Goal: Information Seeking & Learning: Learn about a topic

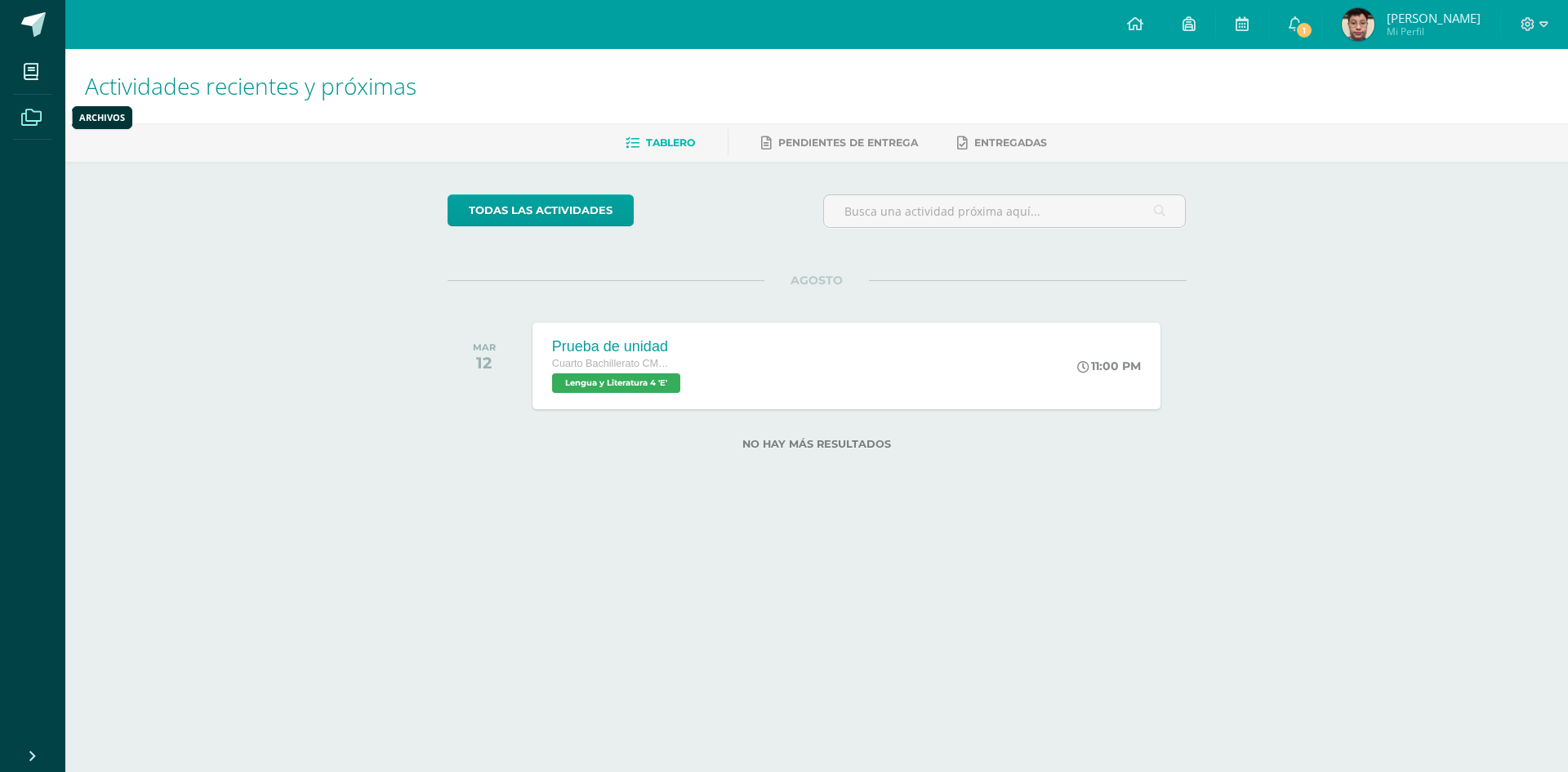
click at [42, 122] on span at bounding box center [31, 116] width 37 height 37
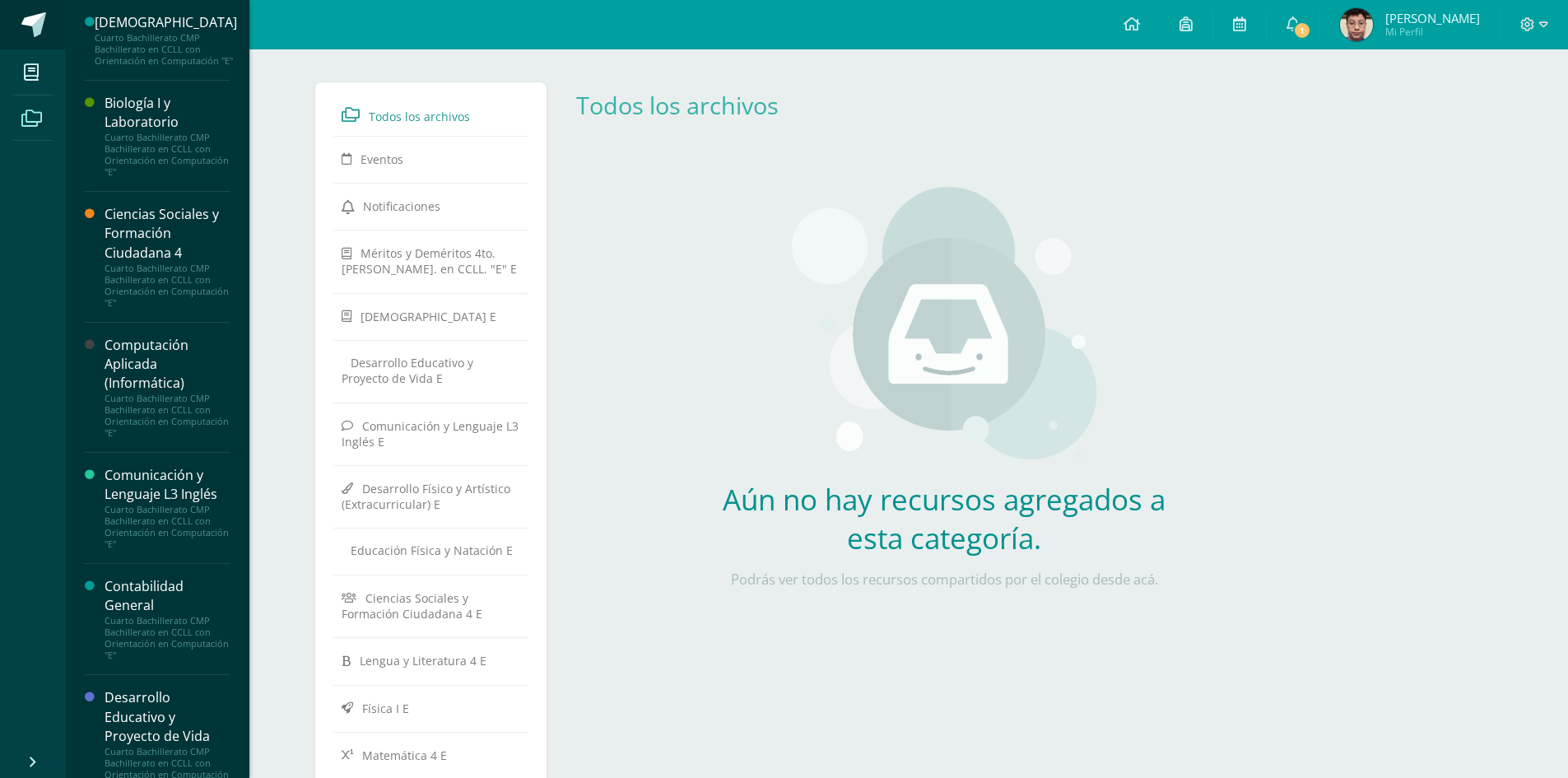
click at [28, 21] on span at bounding box center [34, 24] width 25 height 25
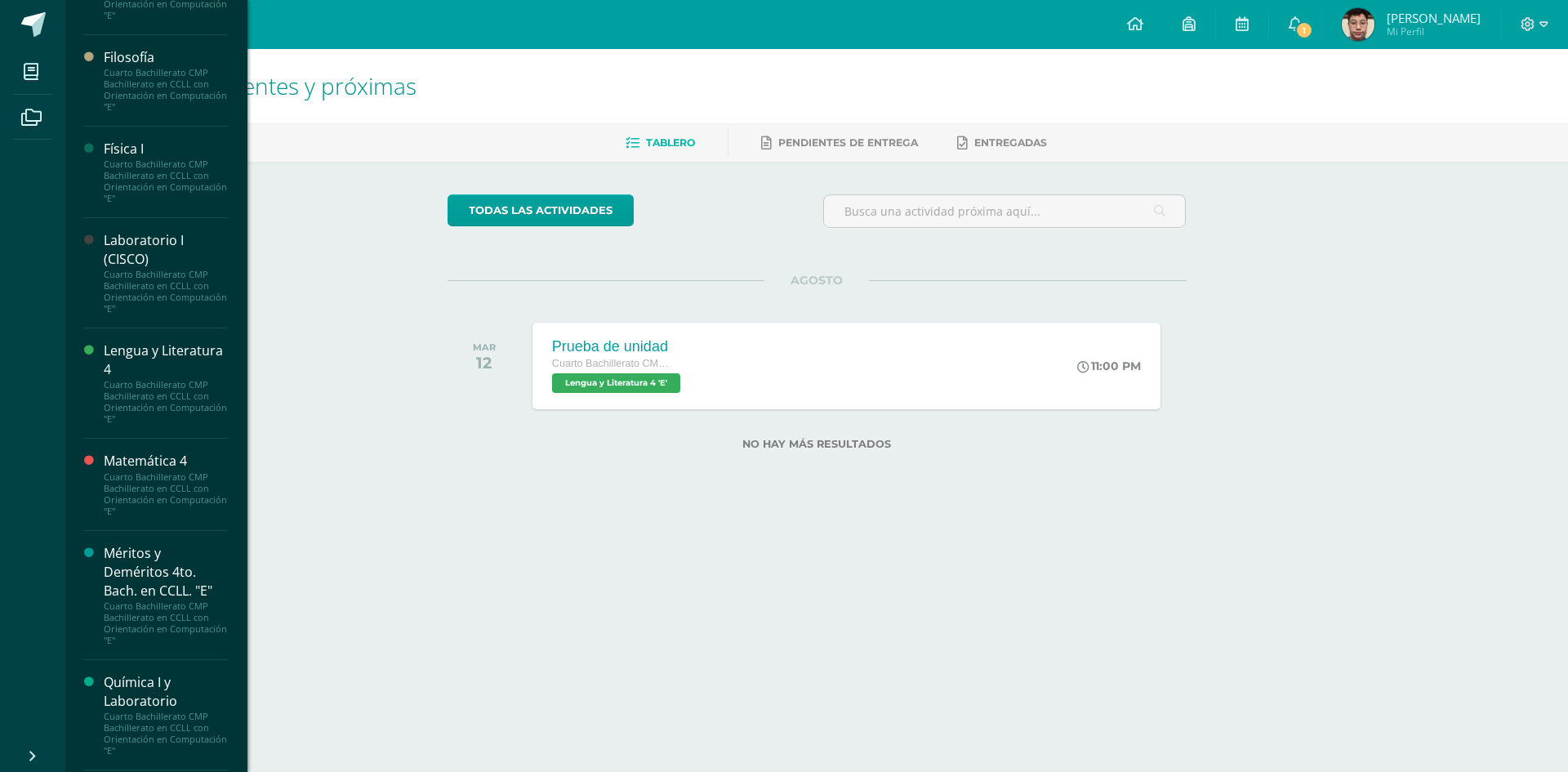
scroll to position [1422, 0]
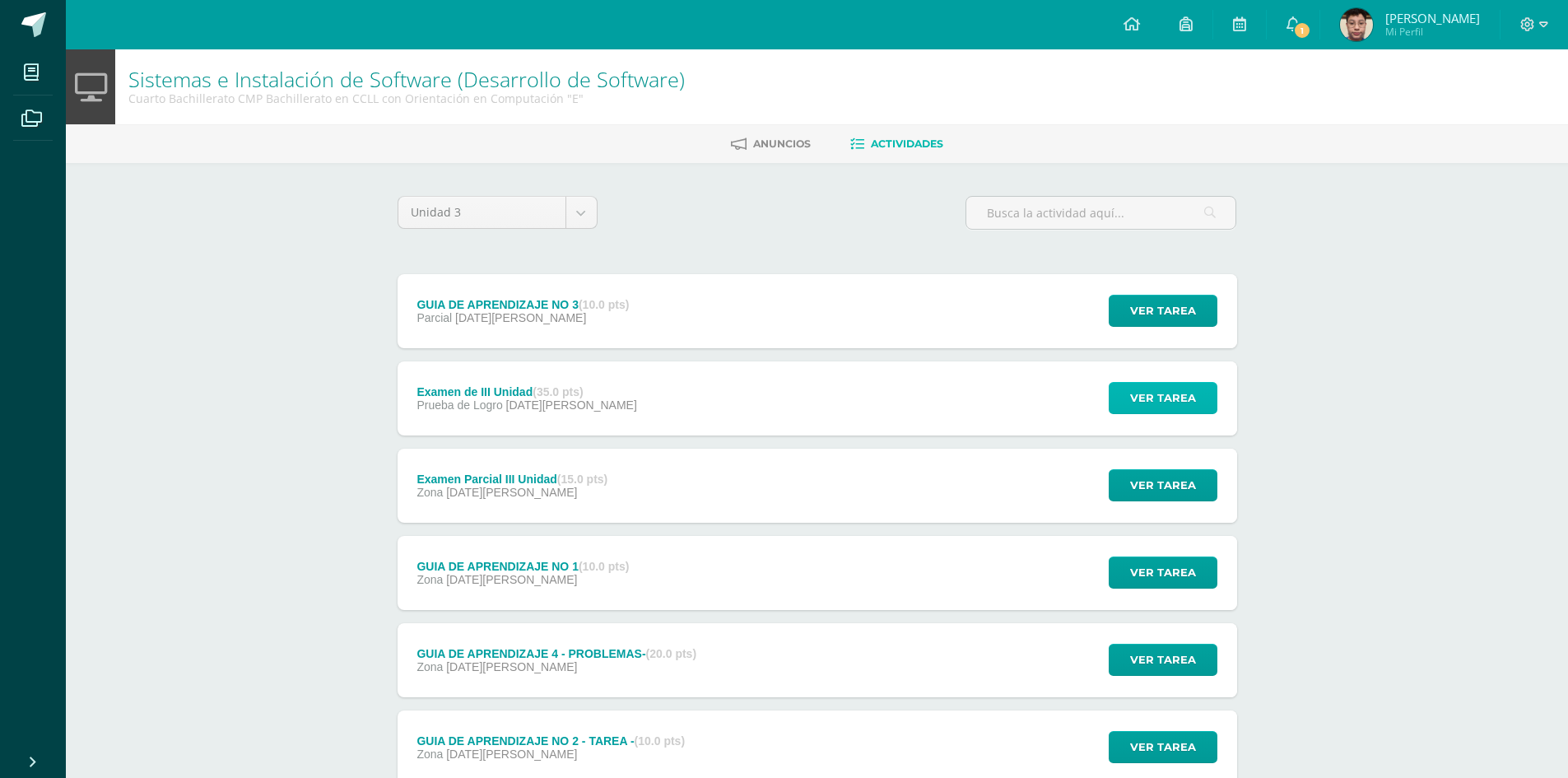
click at [1197, 392] on button "Ver tarea" at bounding box center [1162, 398] width 108 height 32
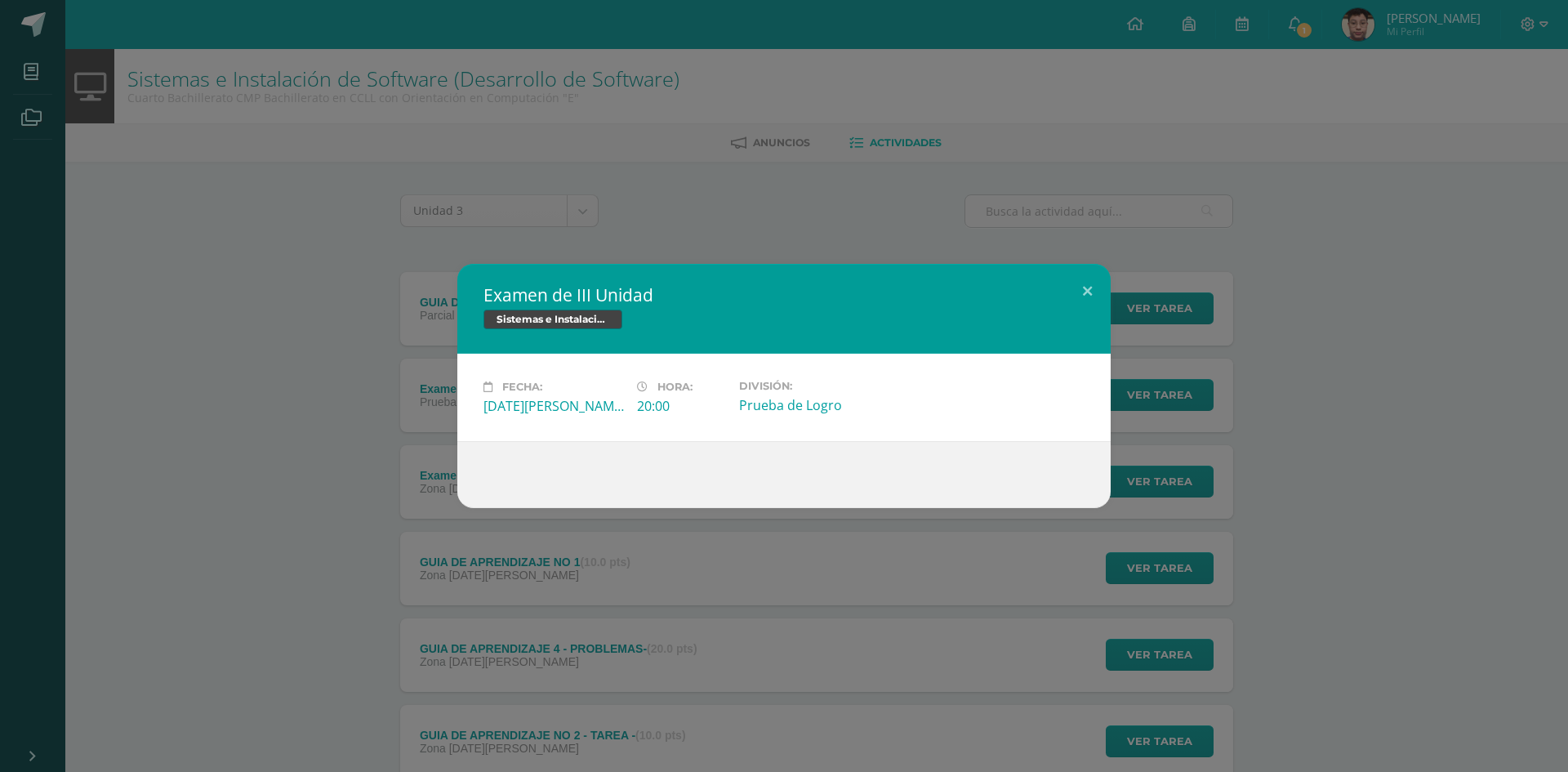
click at [1190, 415] on div "Examen de III Unidad Sistemas e Instalación de Software (Desarrollo de Software…" at bounding box center [784, 386] width 1555 height 244
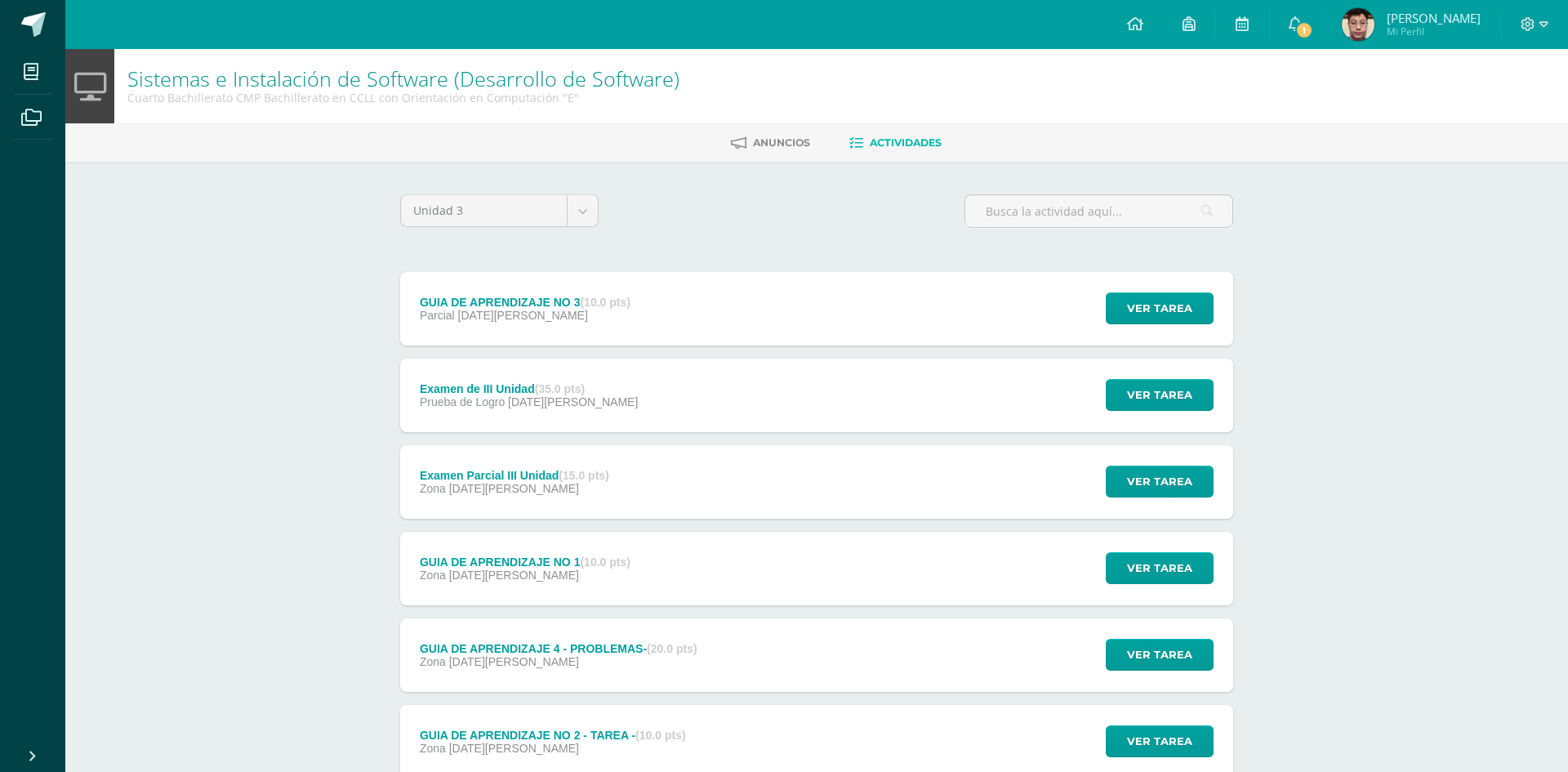
click at [1162, 502] on div "Examen de III Unidad Sistemas e Instalación de Software (Desarrollo de Software…" at bounding box center [784, 386] width 1555 height 244
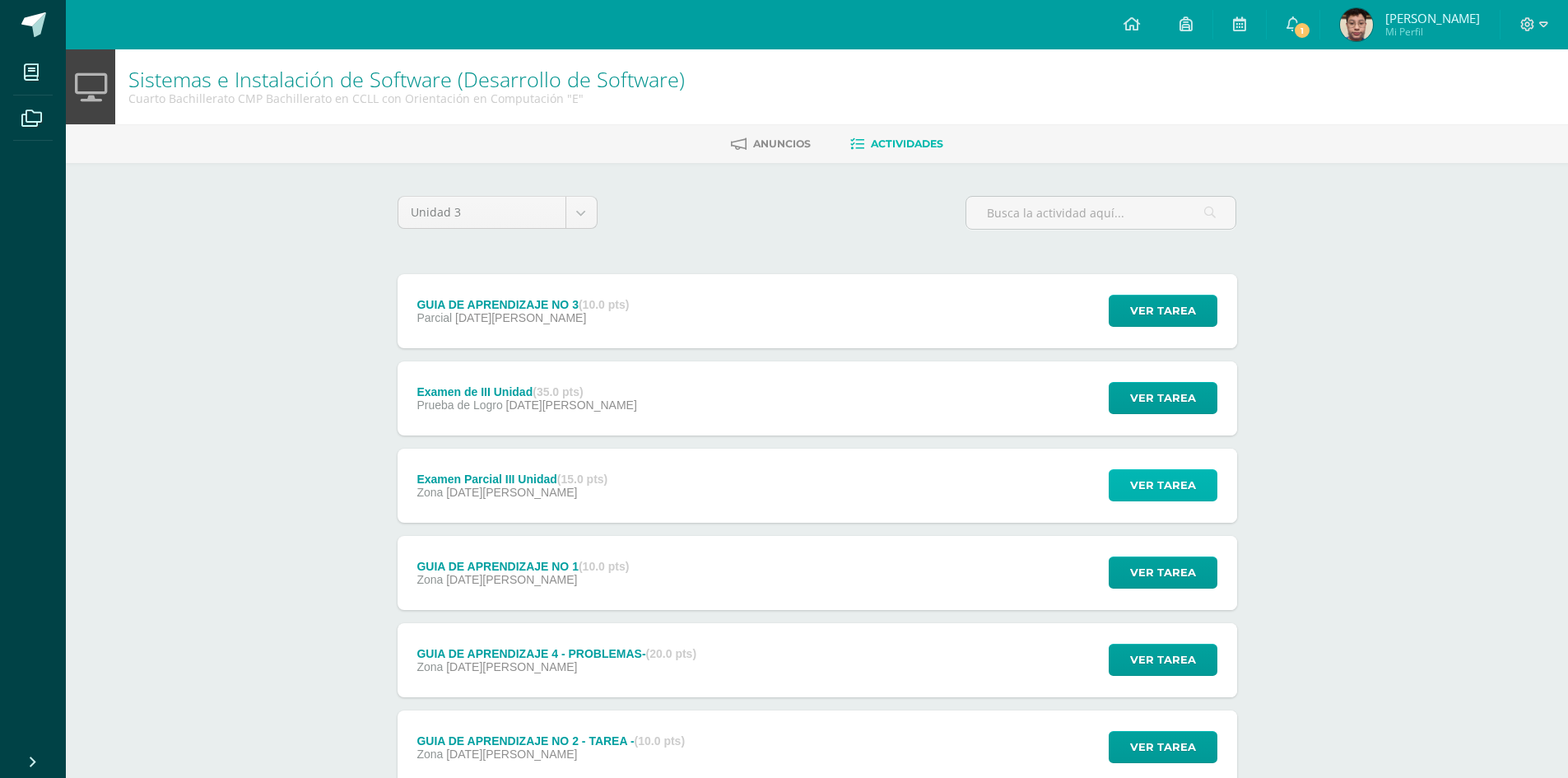
click at [1172, 496] on span "Ver tarea" at bounding box center [1163, 485] width 66 height 30
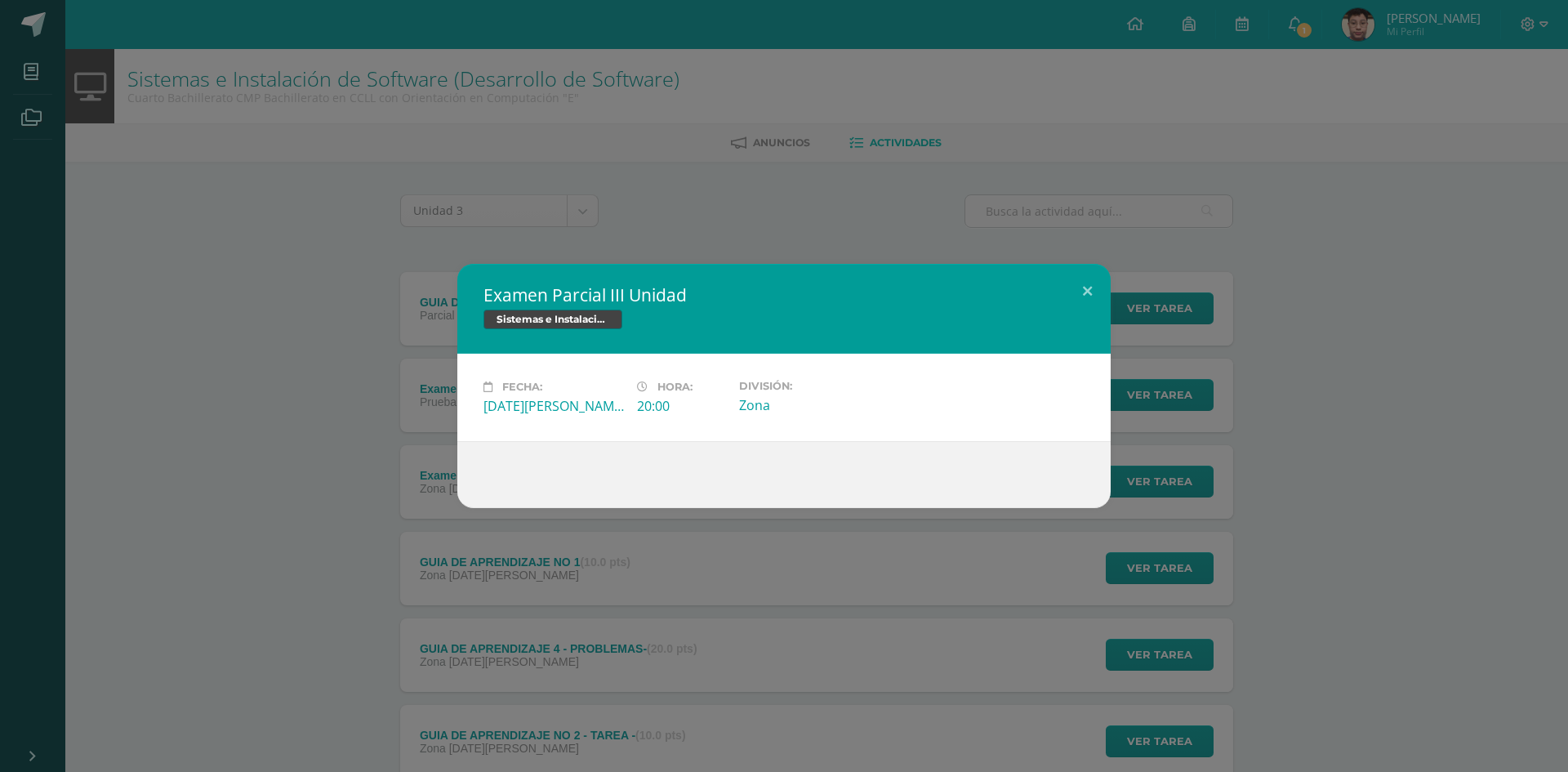
click at [1003, 566] on div "Examen Parcial III Unidad Sistemas e Instalación de Software (Desarrollo de Sof…" at bounding box center [784, 386] width 1568 height 772
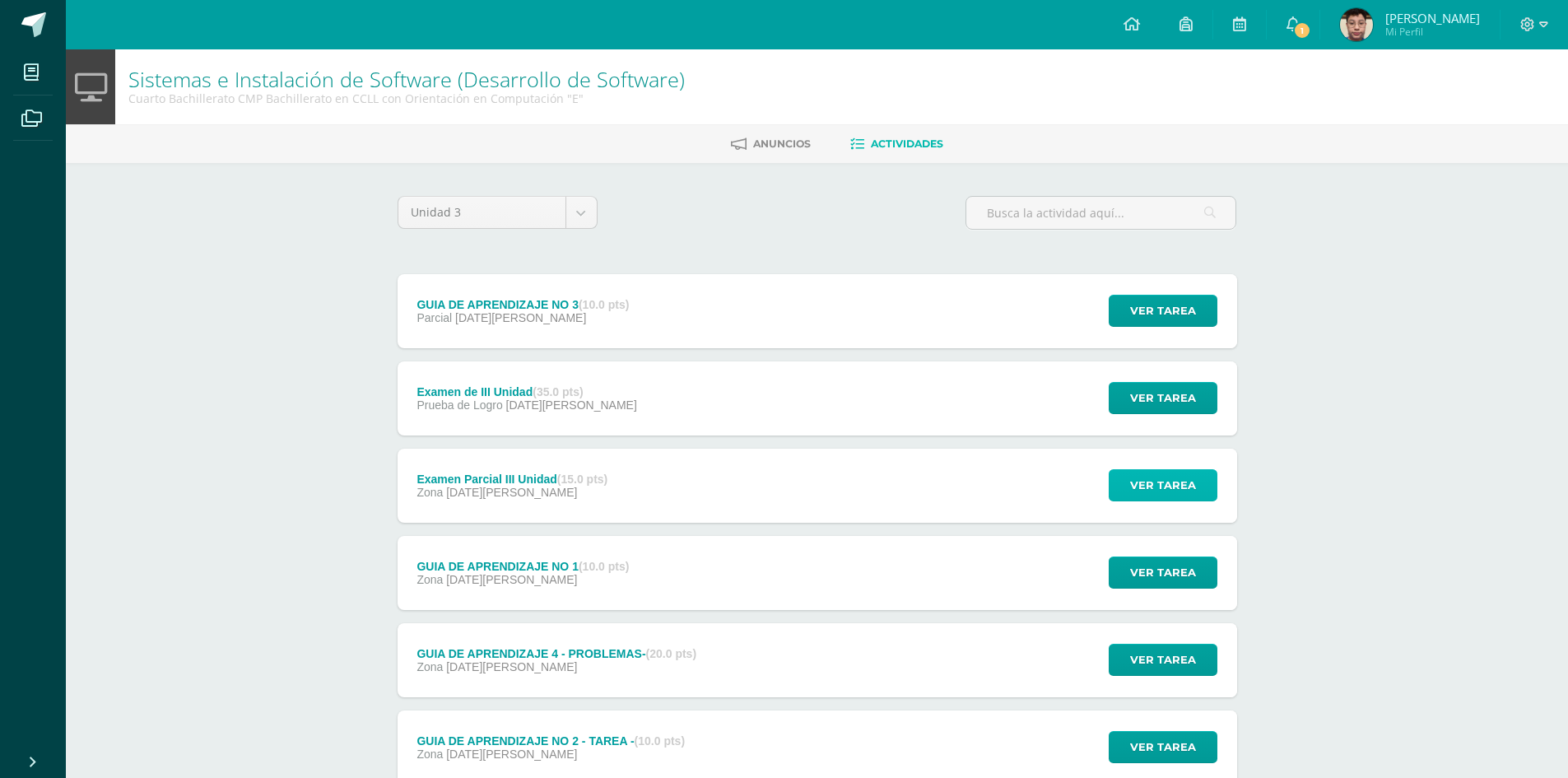
scroll to position [116, 0]
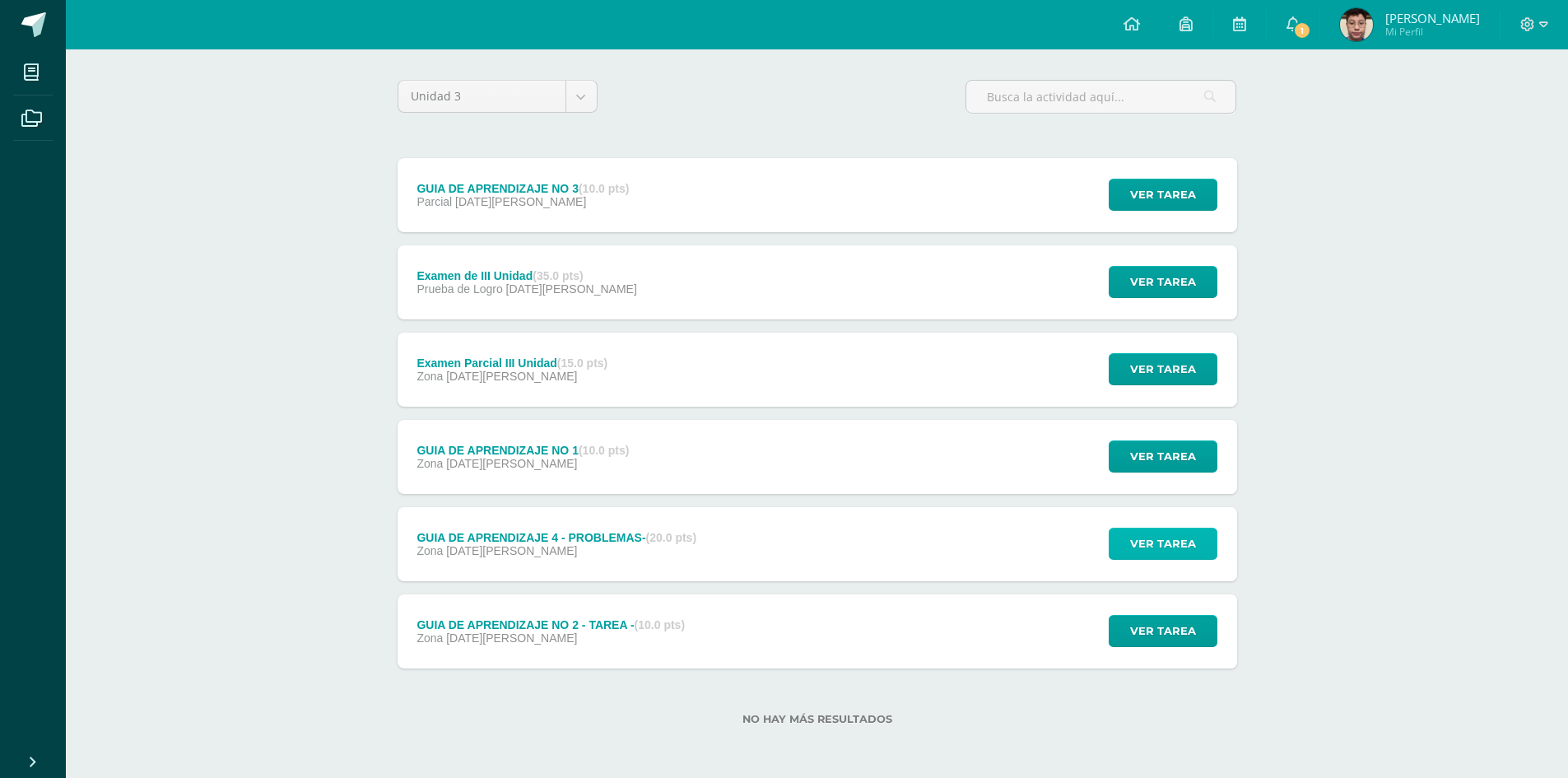
click at [1138, 554] on span "Ver tarea" at bounding box center [1163, 543] width 66 height 30
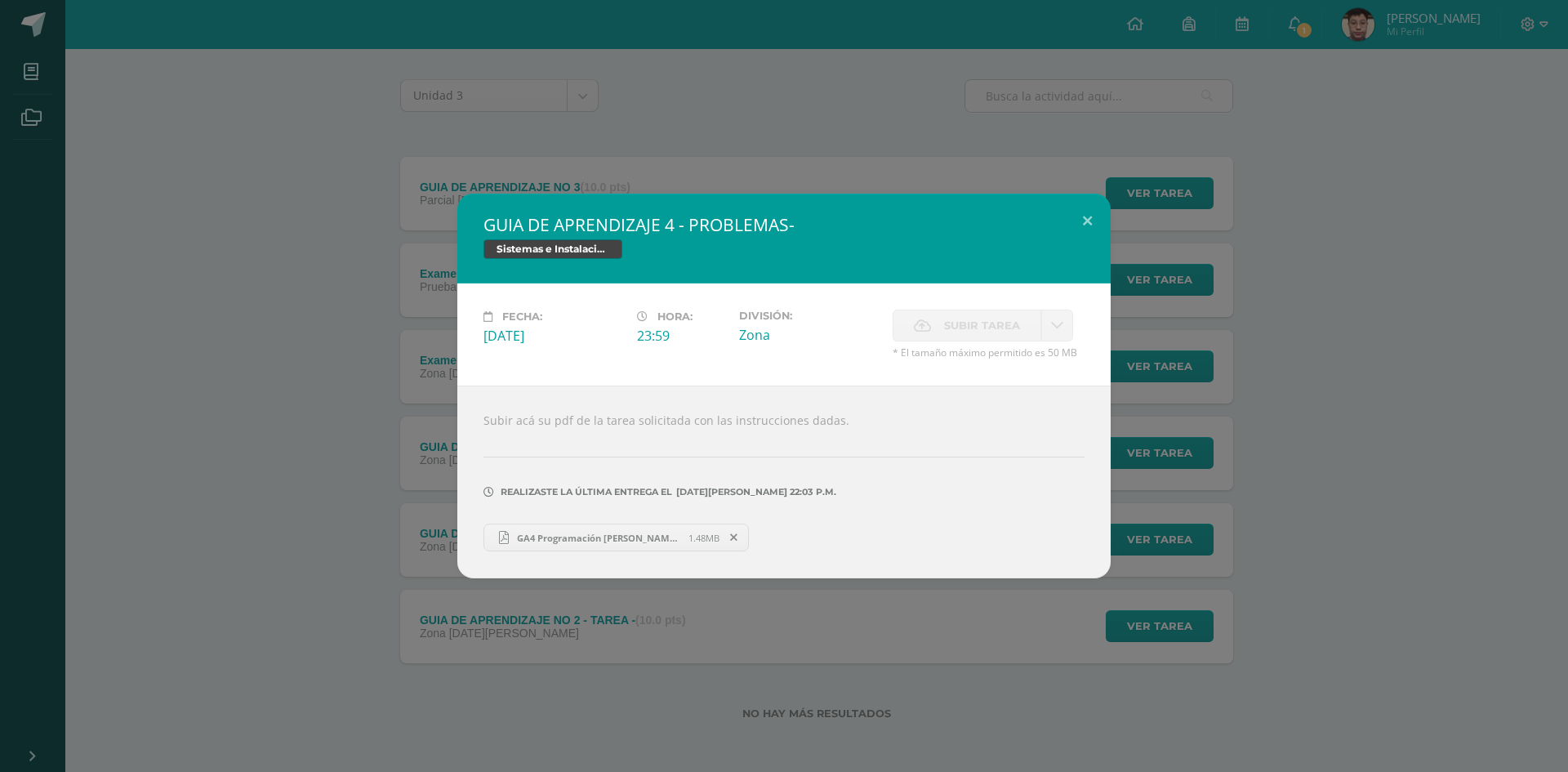
click at [610, 536] on span "GA4 Programación [PERSON_NAME] 3.pdf" at bounding box center [598, 538] width 180 height 12
click at [412, 344] on div "GUIA DE APRENDIZAJE 4 - PROBLEMAS- Sistemas e Instalación de Software (Desarrol…" at bounding box center [784, 386] width 1555 height 385
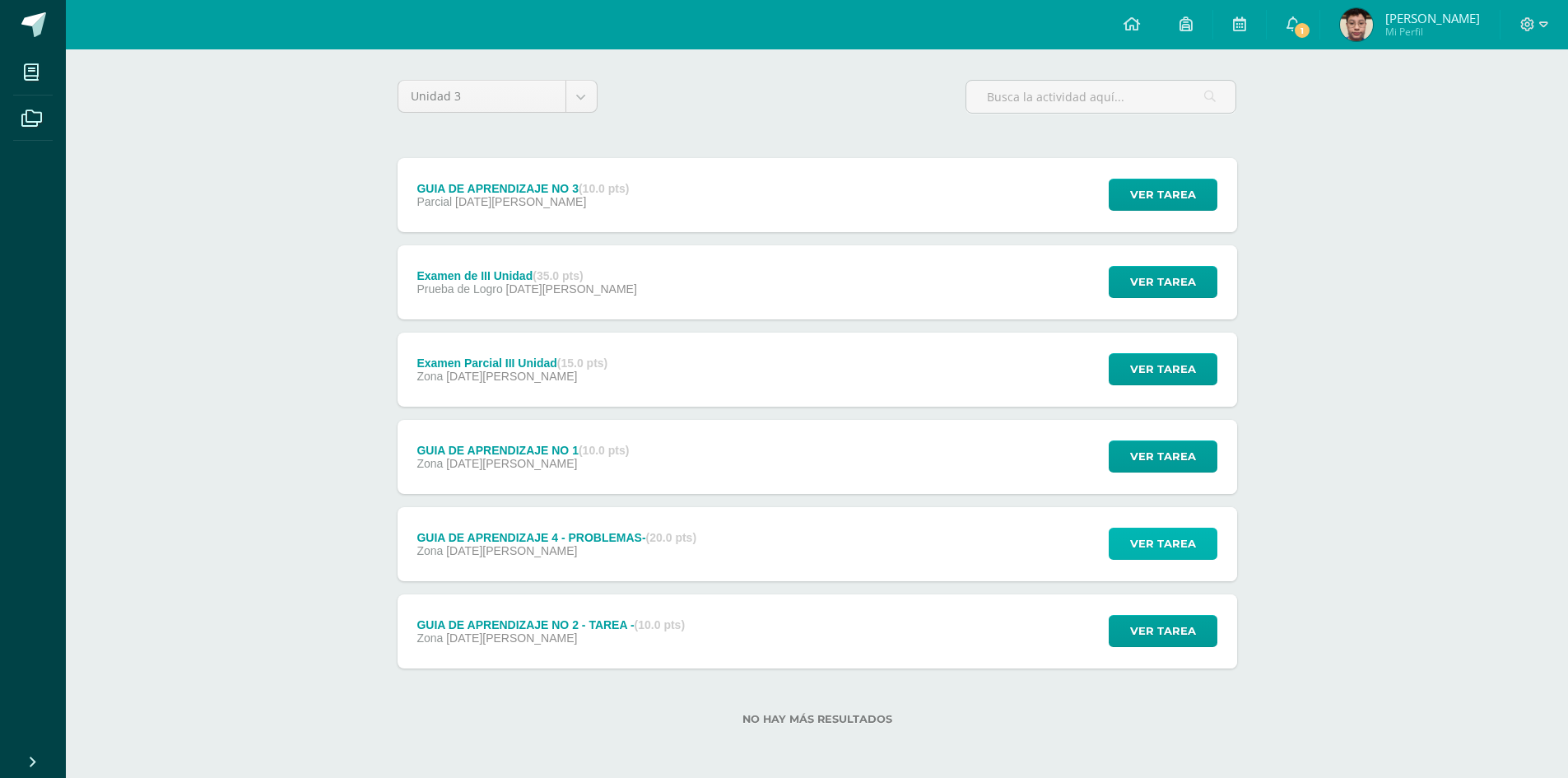
scroll to position [34, 0]
